Goal: Task Accomplishment & Management: Use online tool/utility

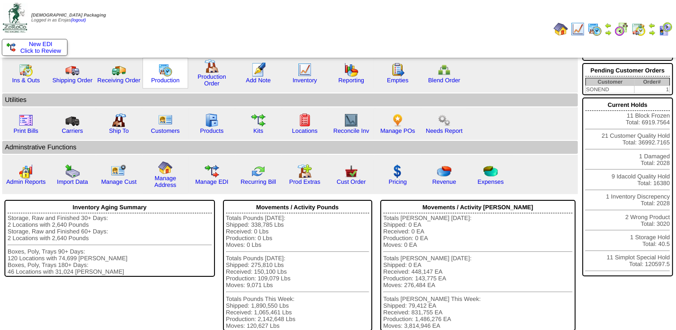
click at [165, 72] on img at bounding box center [165, 70] width 14 height 14
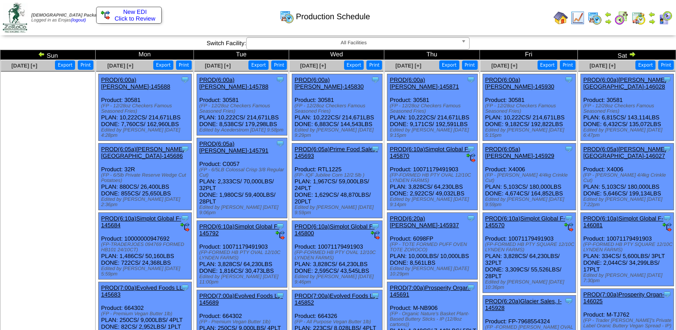
click at [636, 50] on td "Sat" at bounding box center [627, 55] width 98 height 10
click at [633, 52] on img at bounding box center [632, 53] width 7 height 7
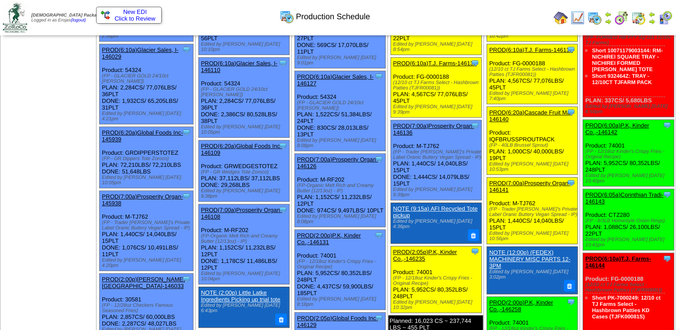
scroll to position [179, 0]
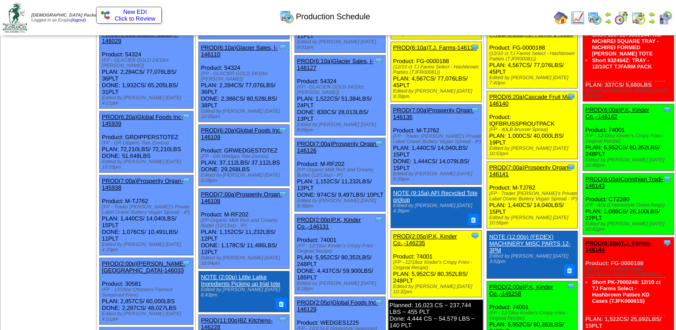
click at [420, 233] on link "PROD(2:05p)P.K, Kinder Co.,-146235" at bounding box center [425, 239] width 64 height 13
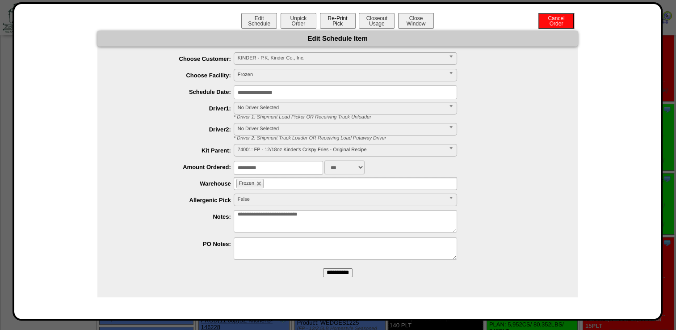
click at [334, 21] on button "Re-Print Pick" at bounding box center [338, 21] width 36 height 16
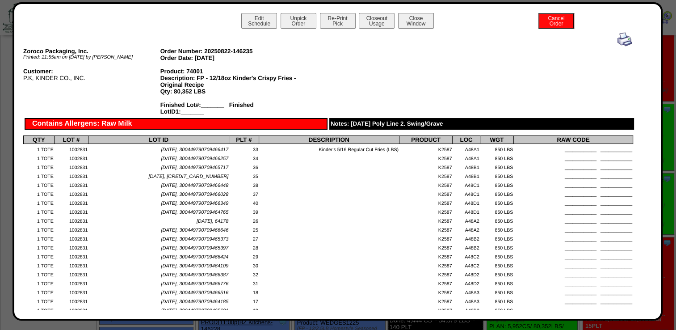
click at [619, 39] on img at bounding box center [625, 39] width 14 height 14
